Goal: Information Seeking & Learning: Learn about a topic

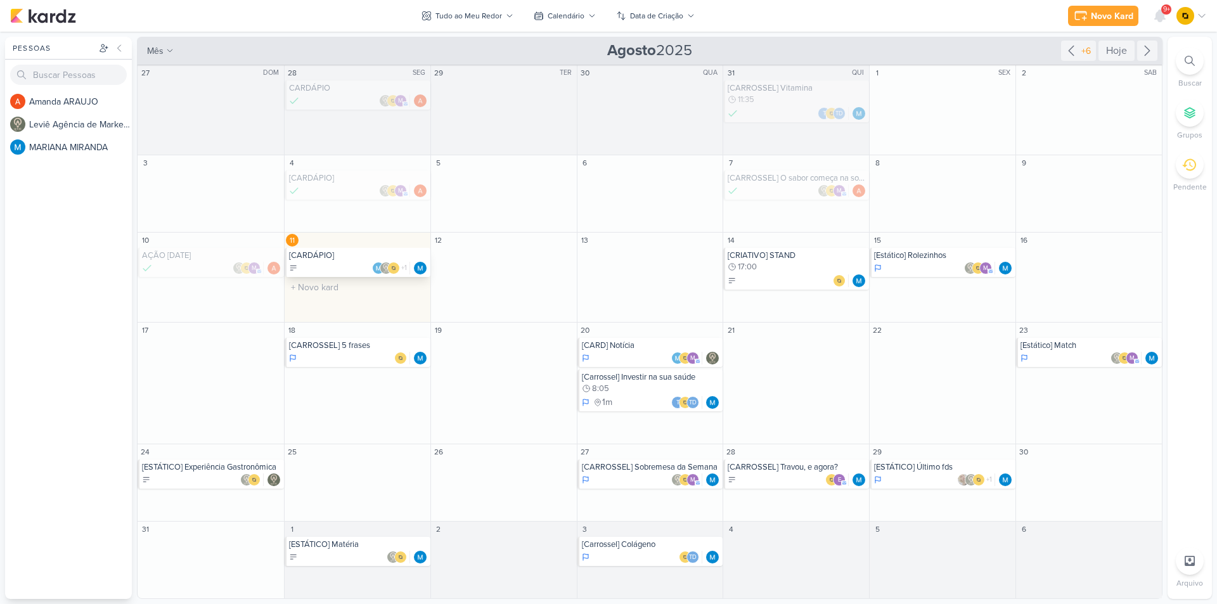
click at [330, 271] on div "+1" at bounding box center [358, 268] width 139 height 13
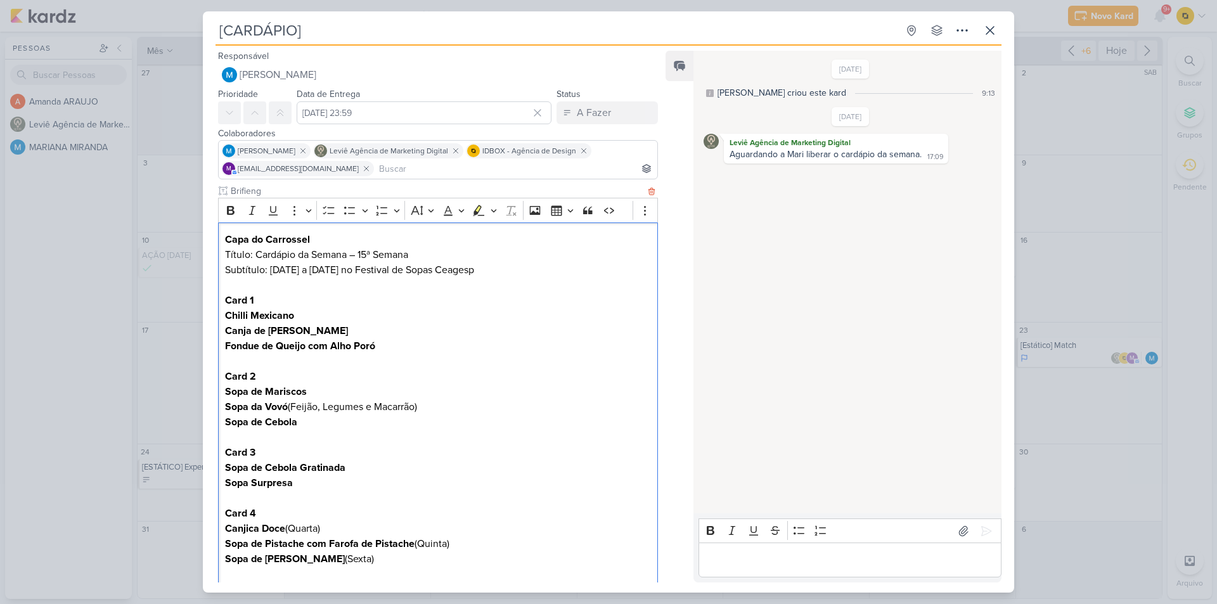
drag, startPoint x: 269, startPoint y: 274, endPoint x: 493, endPoint y: 274, distance: 223.1
click at [493, 274] on p "Capa do Carrossel Título: Cardápio da Semana – 15ª Semana Subtítulo: [DATE] a […" at bounding box center [438, 255] width 426 height 46
copy p "[DATE] a [DATE] no Festival de Sopas Ceagesp"
drag, startPoint x: 246, startPoint y: 312, endPoint x: 237, endPoint y: 314, distance: 9.1
click at [216, 314] on div "Brifieng Rich Text Editor Bold Italic Underline More To-do List Bulleted List B…" at bounding box center [433, 604] width 460 height 840
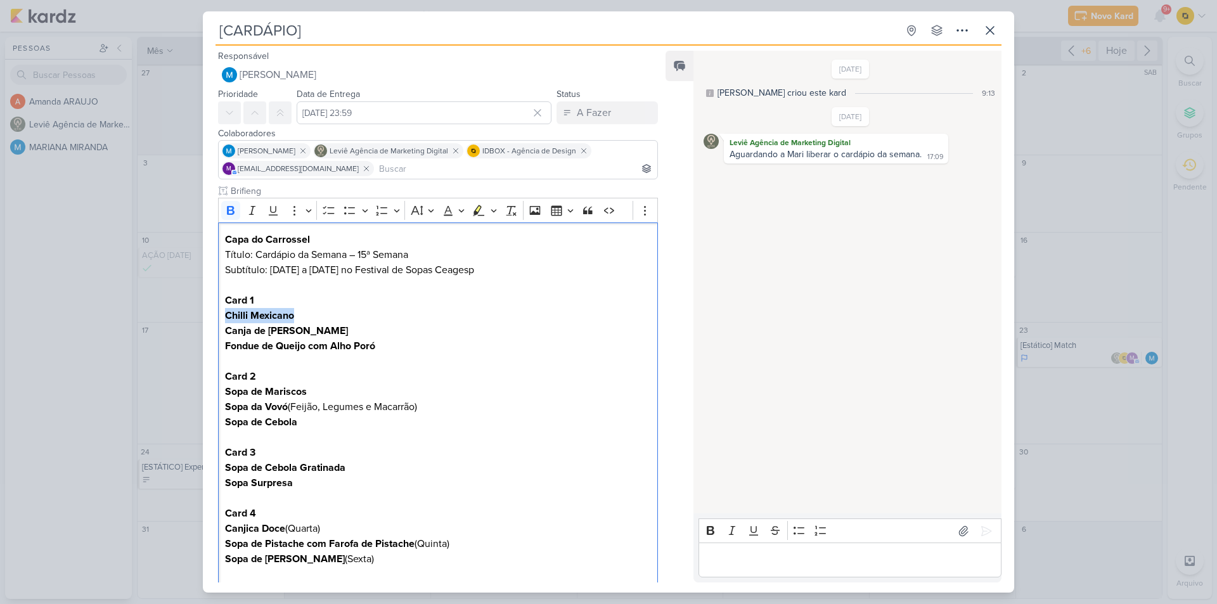
copy strong "Chilli Mexicano"
drag, startPoint x: 356, startPoint y: 330, endPoint x: 211, endPoint y: 325, distance: 144.6
click at [211, 325] on div "Brifieng Rich Text Editor Bold Italic Underline More To-do List Bulleted List B…" at bounding box center [433, 604] width 460 height 840
copy strong "Canja de [PERSON_NAME]"
drag, startPoint x: 385, startPoint y: 342, endPoint x: 217, endPoint y: 349, distance: 168.7
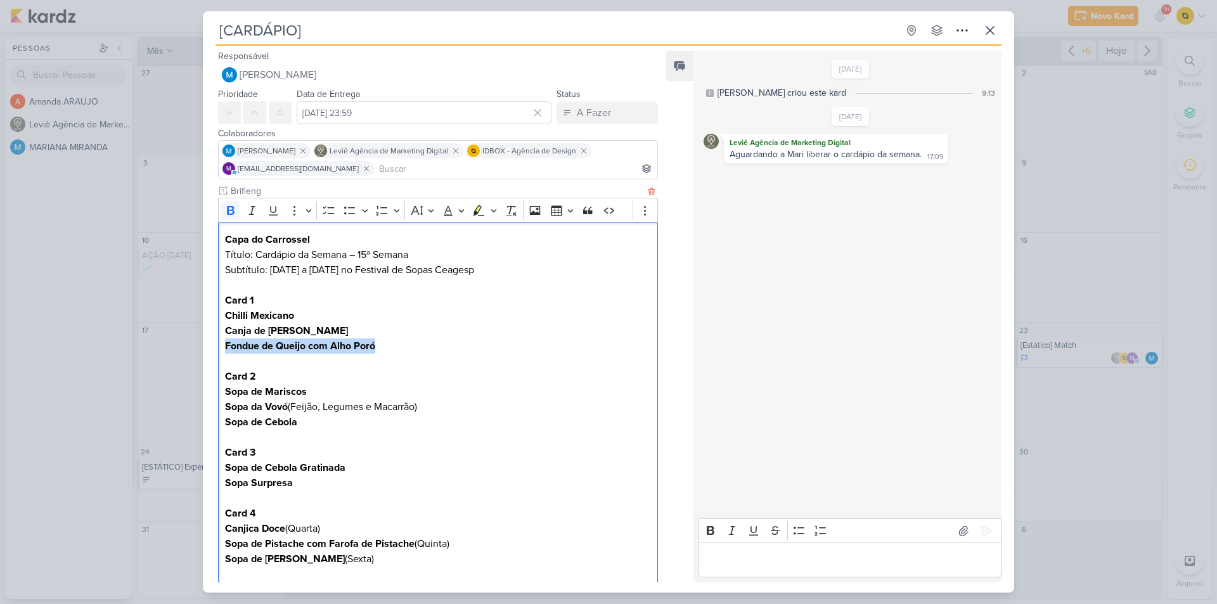
click at [217, 349] on div "Brifieng Rich Text Editor Bold Italic Underline More To-do List Bulleted List B…" at bounding box center [433, 604] width 460 height 840
copy strong "Fondue de Queijo com Alho Poró"
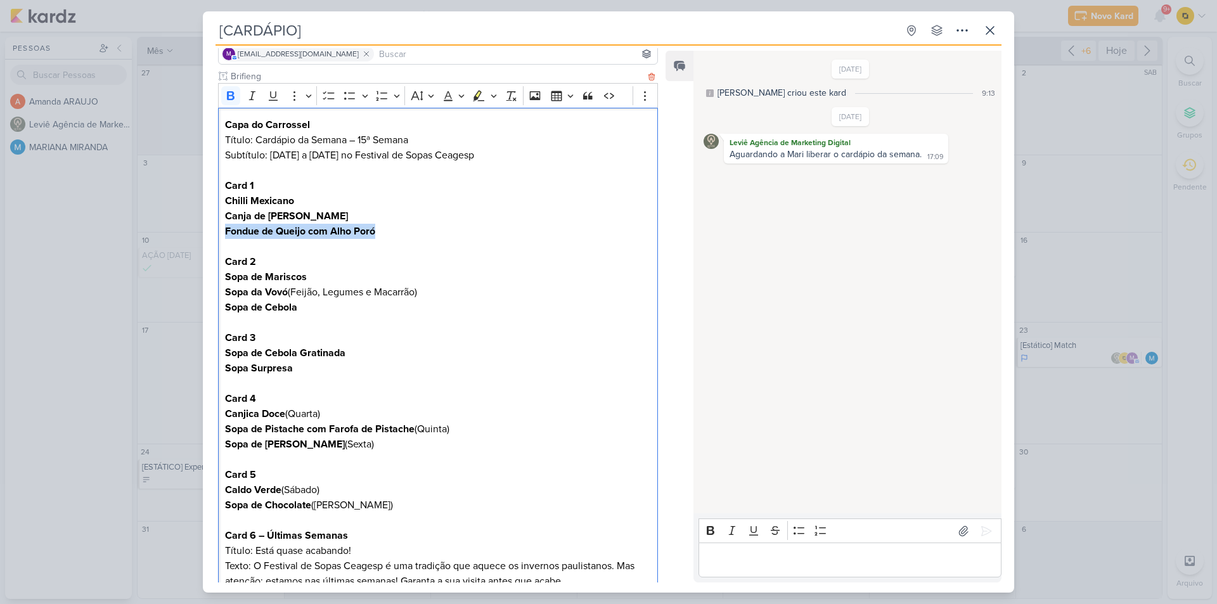
scroll to position [127, 0]
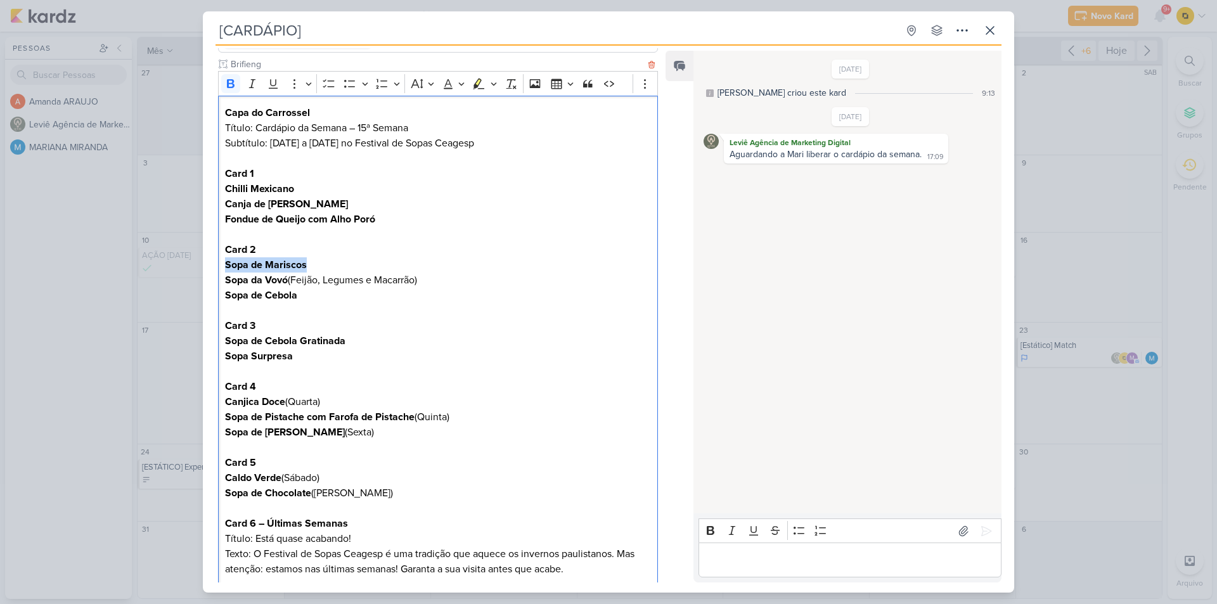
drag, startPoint x: 315, startPoint y: 266, endPoint x: 219, endPoint y: 269, distance: 95.8
click at [219, 269] on div "Capa do Carrossel Título: Cardápio da Semana – 15ª Semana Subtítulo: [DATE] a […" at bounding box center [438, 341] width 440 height 491
copy strong "Sopa de Mariscos"
drag, startPoint x: 224, startPoint y: 278, endPoint x: 423, endPoint y: 286, distance: 198.6
click at [423, 286] on p "Card 2 Sopa de Mariscos Sopa da Vovó (Feijão, Legumes e Macarrão) Sopa de Cebola" at bounding box center [438, 272] width 426 height 61
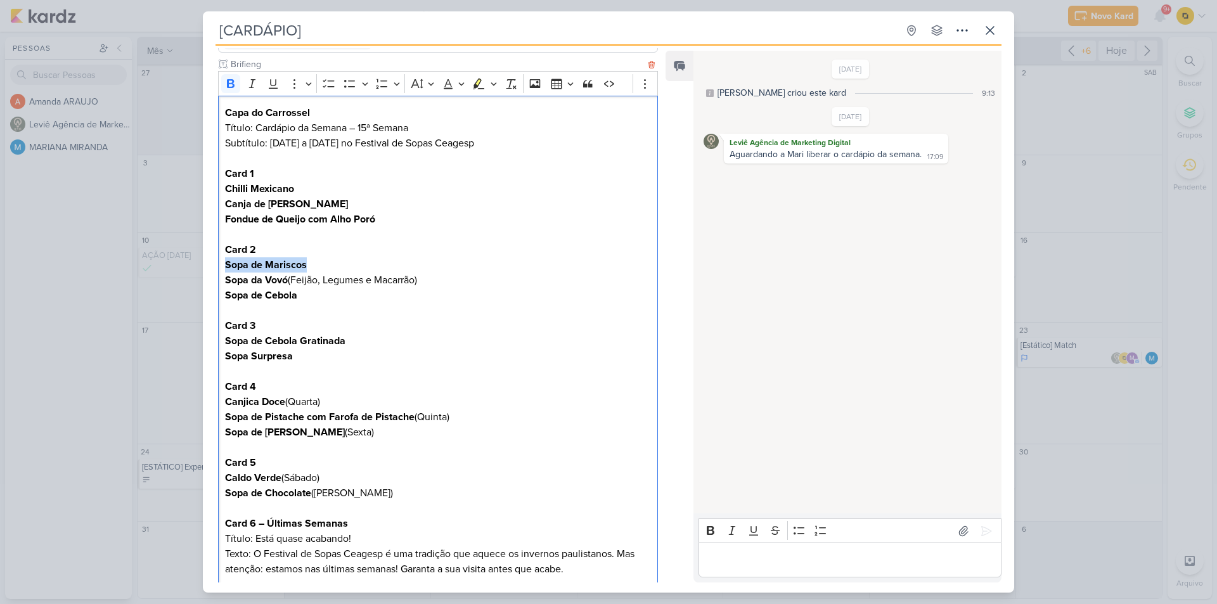
copy p "Sopa da Vovó (Feijão, Legumes e Macarrão)"
drag, startPoint x: 252, startPoint y: 297, endPoint x: 214, endPoint y: 297, distance: 38.7
click at [214, 297] on div "Brifieng Rich Text Editor Bold Italic Underline More To-do List Bulleted List B…" at bounding box center [433, 478] width 460 height 840
copy strong "Sopa de Cebola"
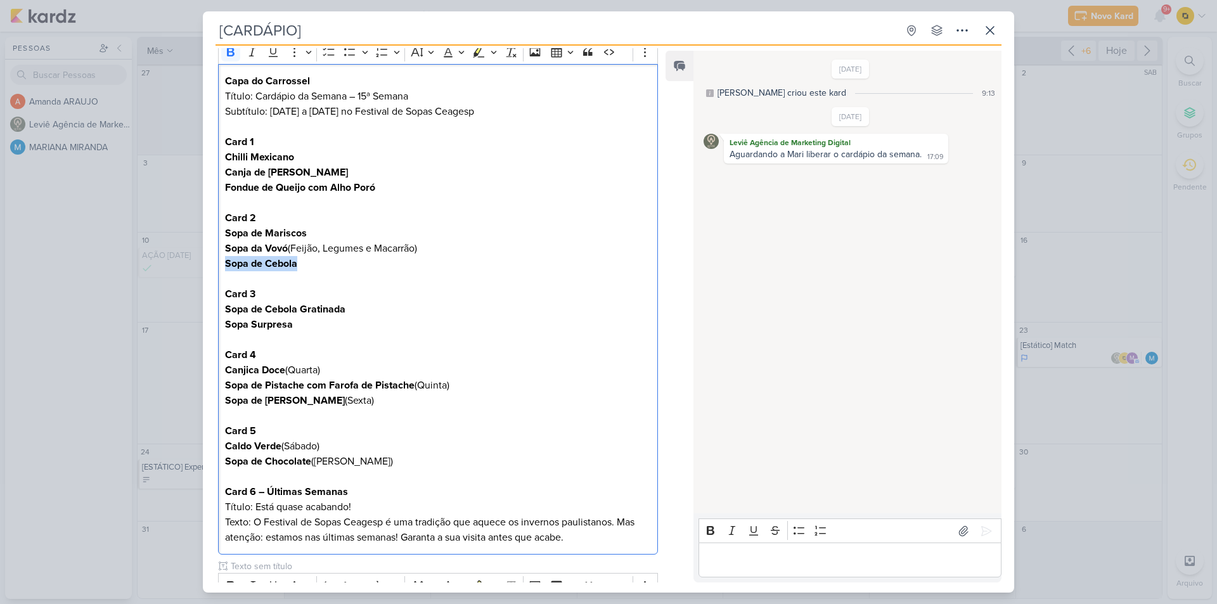
scroll to position [190, 0]
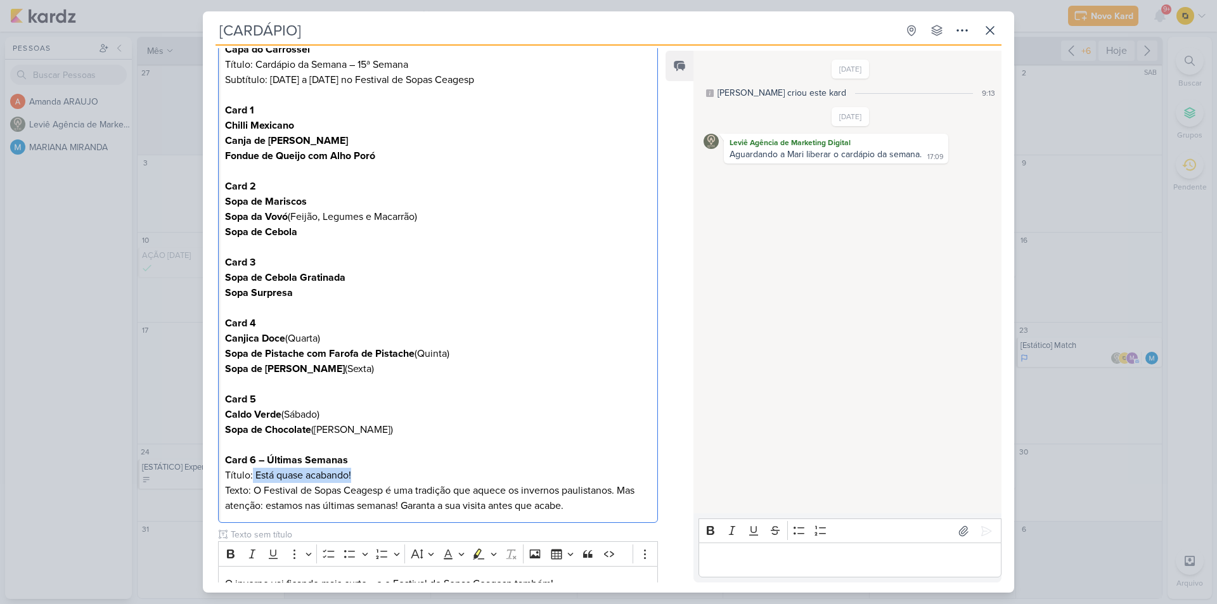
drag, startPoint x: 363, startPoint y: 475, endPoint x: 254, endPoint y: 483, distance: 108.7
click at [254, 483] on p "Card 6 – Últimas Semanas Título: Está quase acabando! Texto: O Festival de Sopa…" at bounding box center [438, 483] width 426 height 61
copy p "Está quase acabando!"
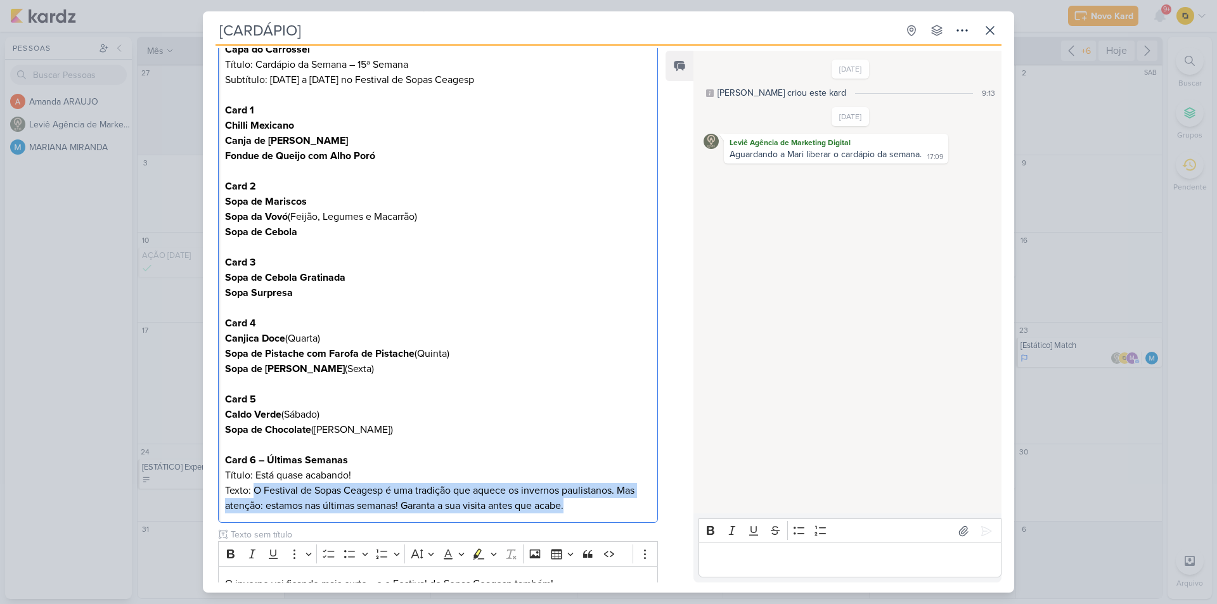
drag, startPoint x: 254, startPoint y: 491, endPoint x: 594, endPoint y: 509, distance: 340.3
click at [594, 509] on p "Card 6 – Últimas Semanas Título: Está quase acabando! Texto: O Festival de Sopa…" at bounding box center [438, 483] width 426 height 61
copy p "O Festival de Sopas Ceagesp é uma tradição que aquece os invernos paulistanos. …"
click at [959, 530] on icon at bounding box center [963, 531] width 9 height 10
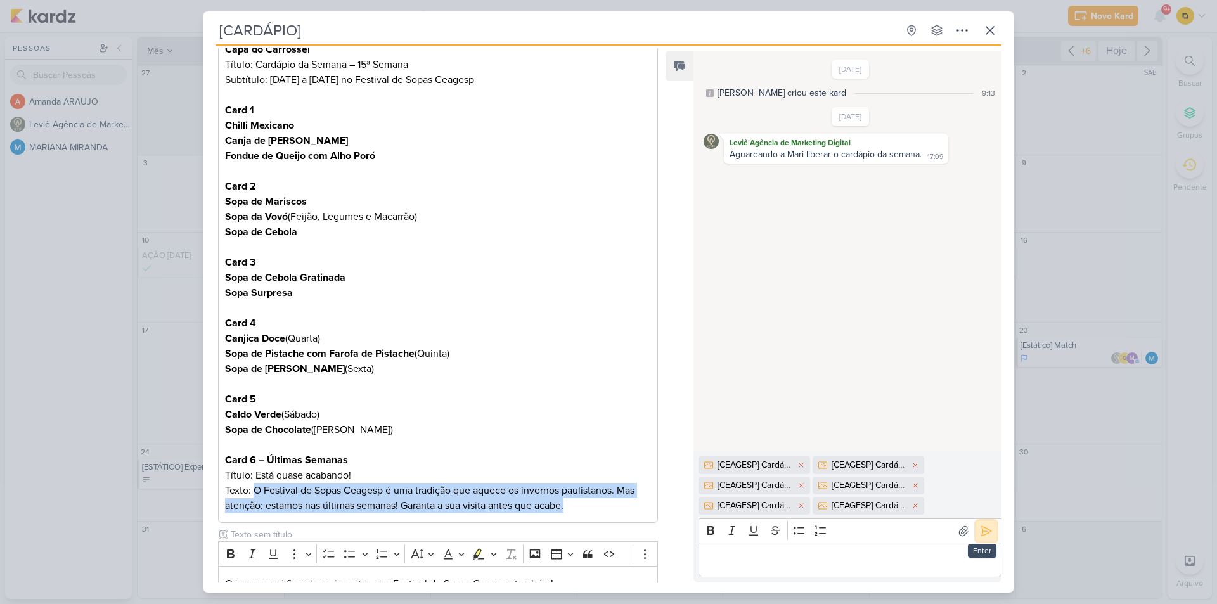
click at [976, 526] on button at bounding box center [986, 531] width 20 height 20
